Goal: Information Seeking & Learning: Learn about a topic

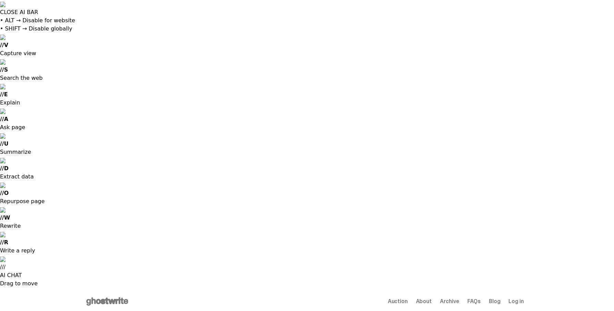
click at [459, 299] on span "Archive" at bounding box center [449, 301] width 19 height 5
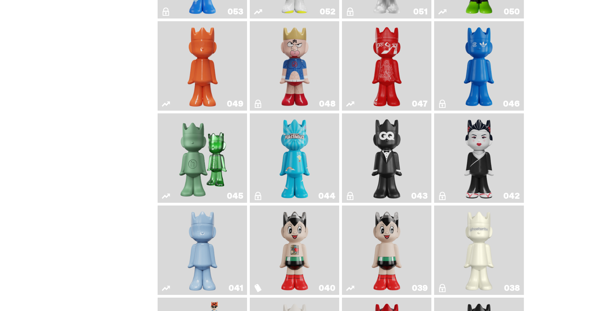
scroll to position [537, 0]
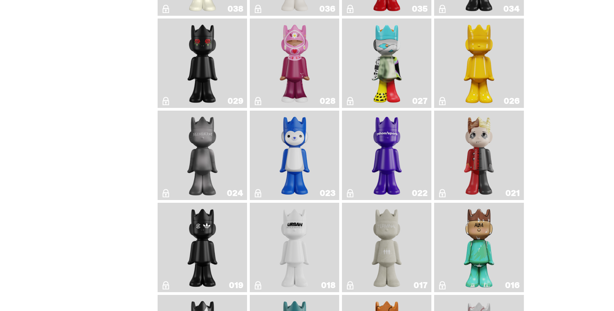
scroll to position [738, 0]
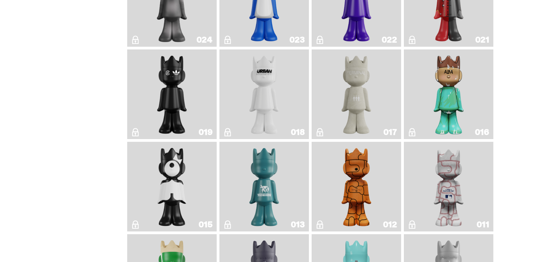
scroll to position [788, 0]
